Goal: Task Accomplishment & Management: Manage account settings

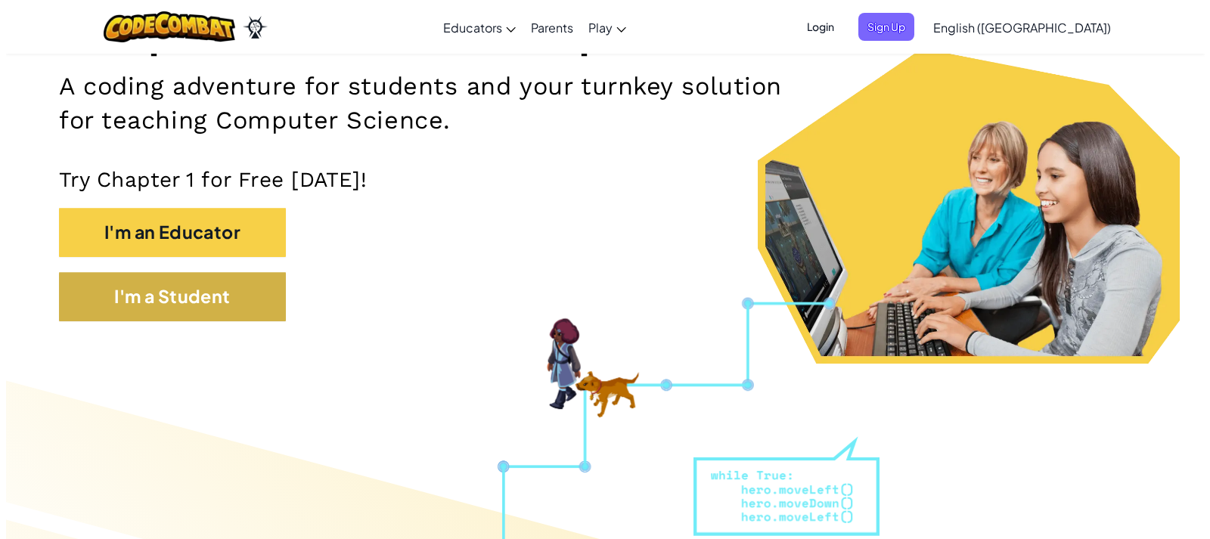
scroll to position [227, 0]
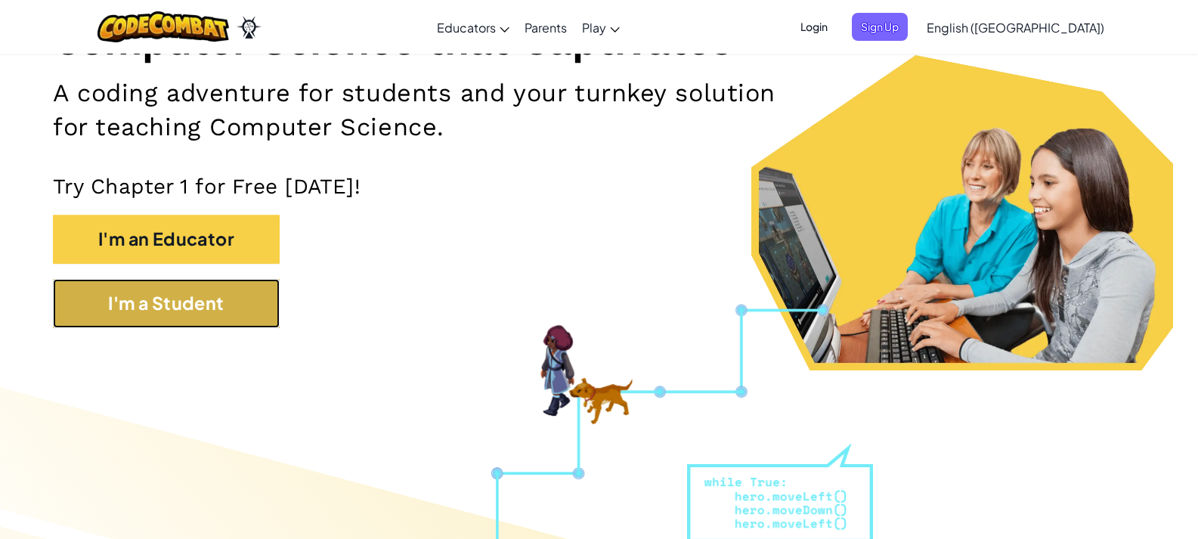
click at [166, 317] on button "I'm a Student" at bounding box center [166, 303] width 227 height 49
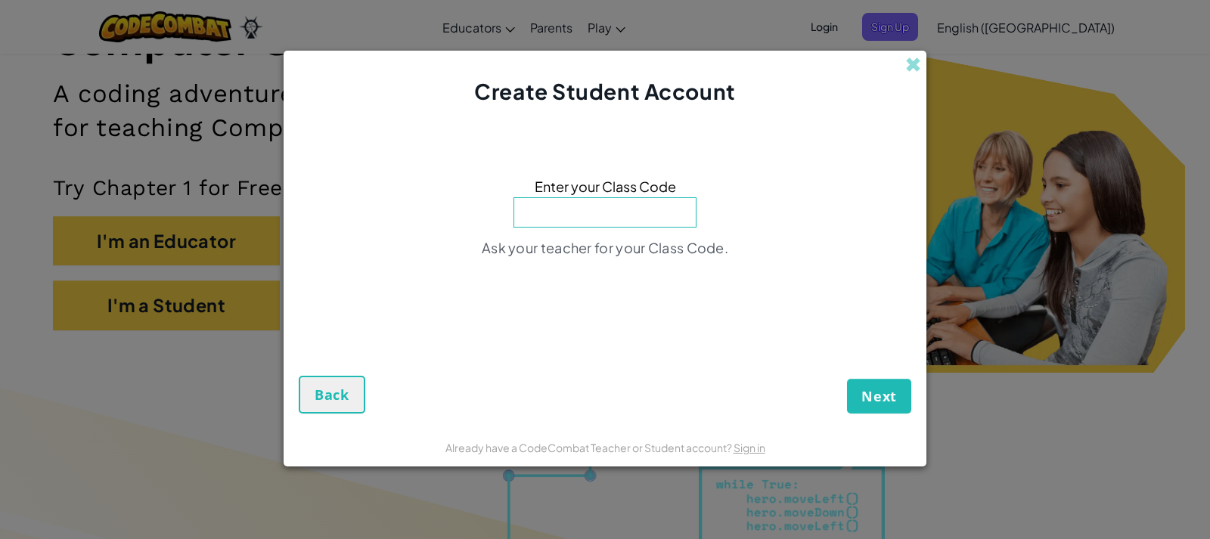
click at [922, 63] on div "Create Student Account" at bounding box center [605, 79] width 643 height 57
click at [914, 63] on span at bounding box center [913, 65] width 16 height 16
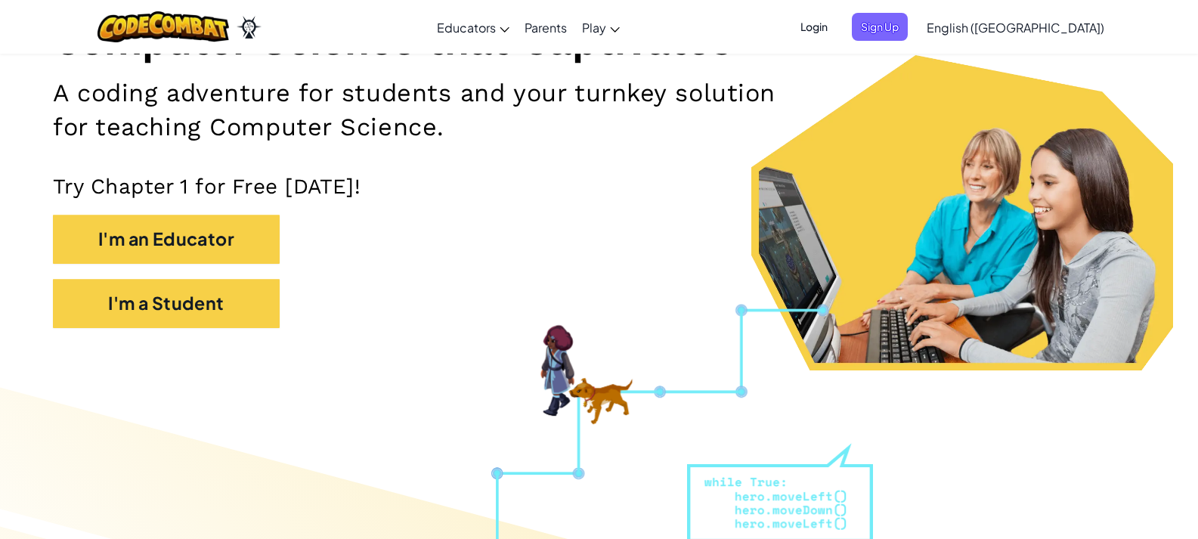
click at [837, 18] on span "Login" at bounding box center [814, 27] width 45 height 28
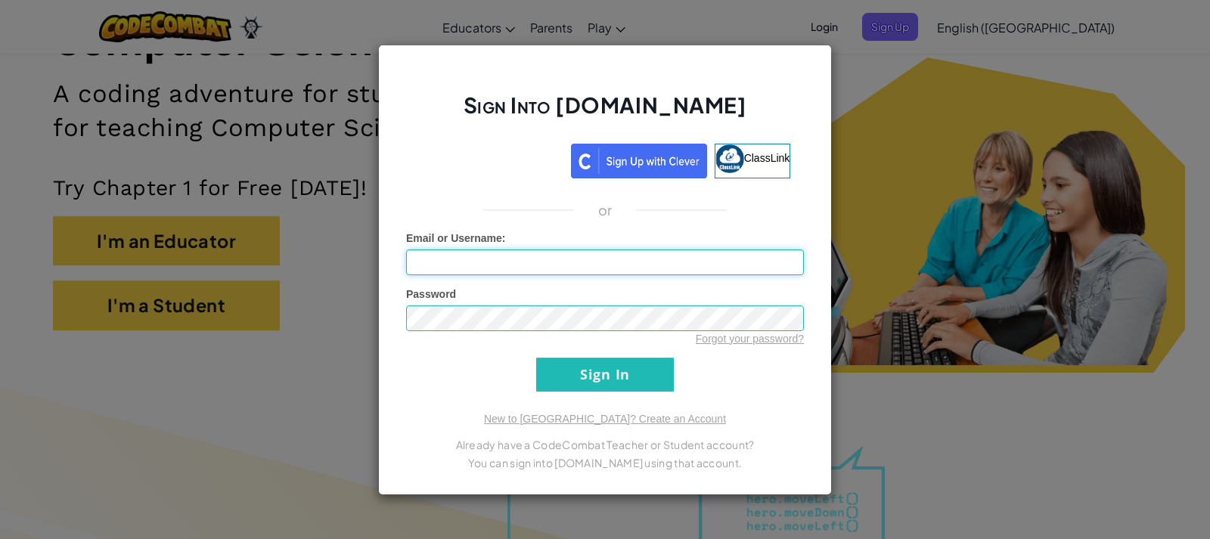
click at [532, 267] on input "Email or Username :" at bounding box center [605, 263] width 398 height 26
type input "[EMAIL_ADDRESS][DOMAIN_NAME]"
click at [536, 358] on input "Sign In" at bounding box center [605, 375] width 138 height 34
